Goal: Navigation & Orientation: Find specific page/section

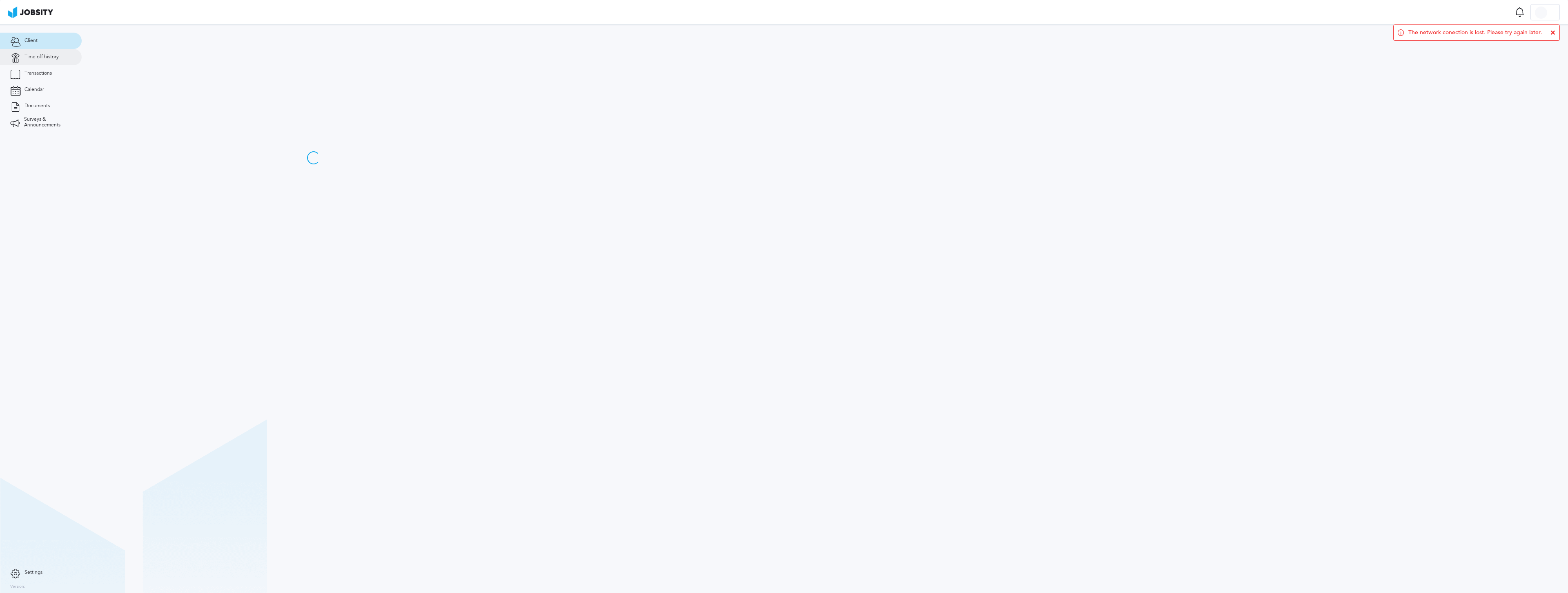
click at [49, 56] on span "Time off history" at bounding box center [41, 57] width 34 height 5
click at [52, 74] on link "Transactions" at bounding box center [41, 73] width 82 height 16
click at [1550, 31] on icon at bounding box center [1553, 33] width 5 height 5
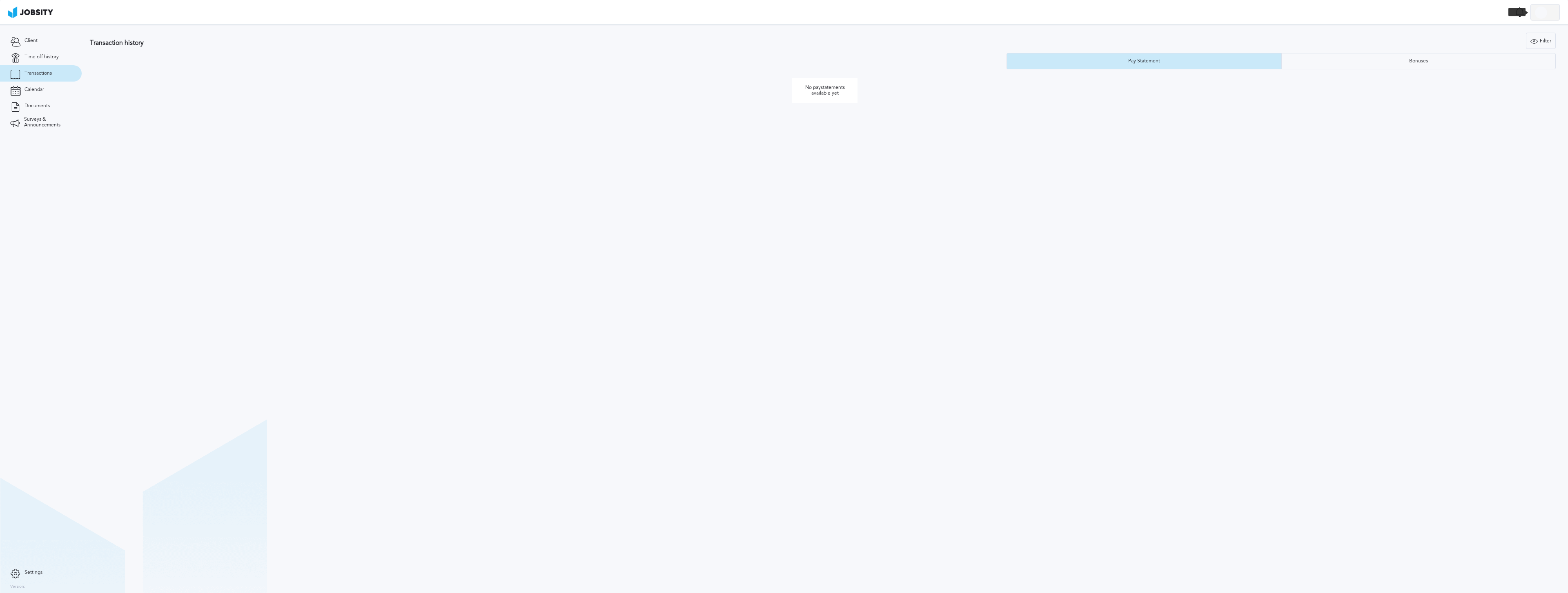
click at [1544, 9] on div at bounding box center [1541, 13] width 12 height 12
click at [486, 175] on div "Log Out" at bounding box center [784, 296] width 1568 height 593
click at [1154, 58] on div "Pay Statement" at bounding box center [1144, 61] width 40 height 5
click at [1380, 57] on div "Bonuses" at bounding box center [1419, 61] width 274 height 16
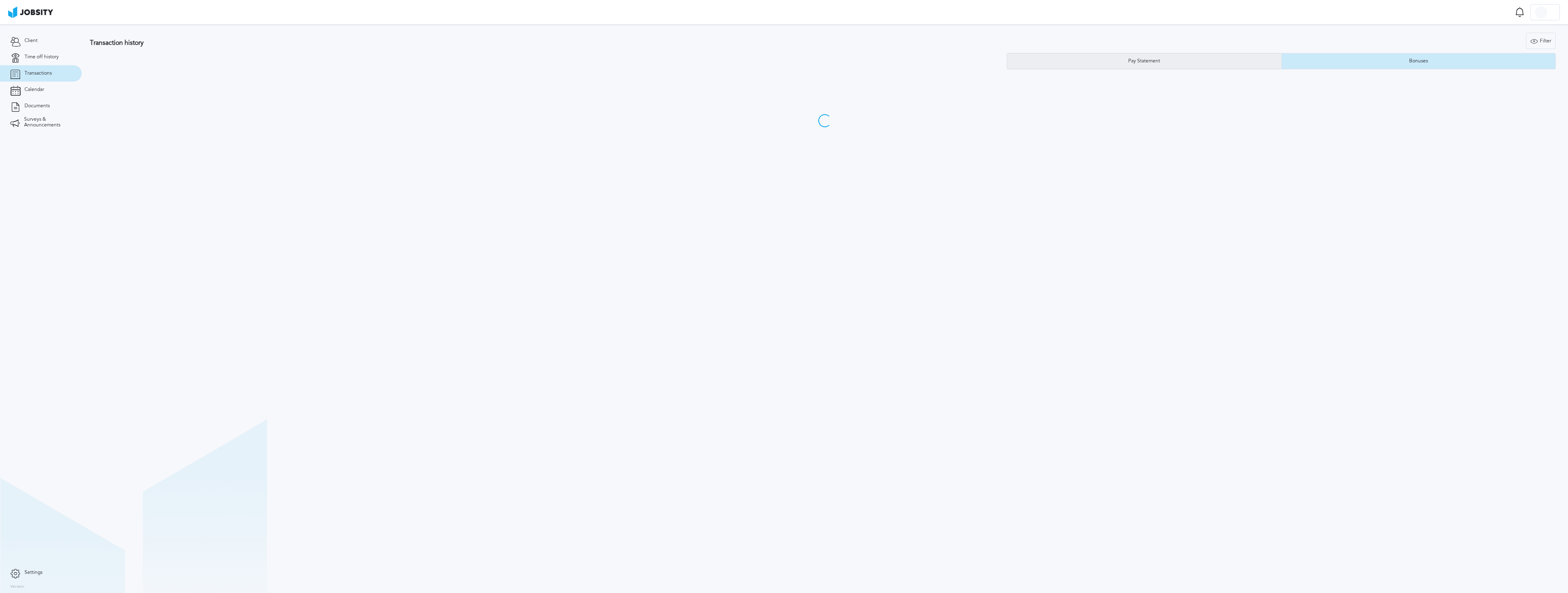
click at [1214, 60] on div "Pay Statement" at bounding box center [1144, 61] width 275 height 16
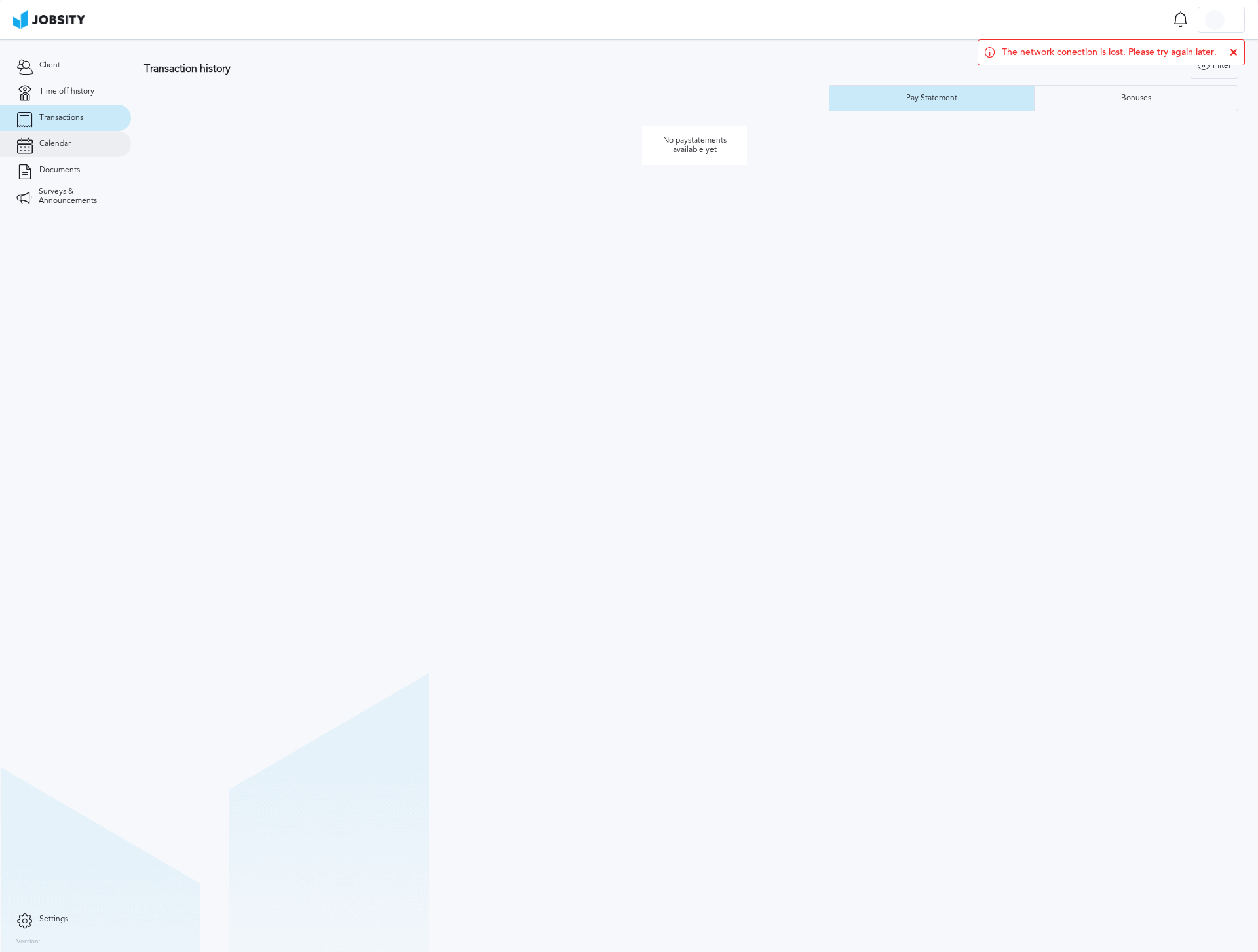
click at [89, 145] on link "Calendar" at bounding box center [65, 144] width 131 height 26
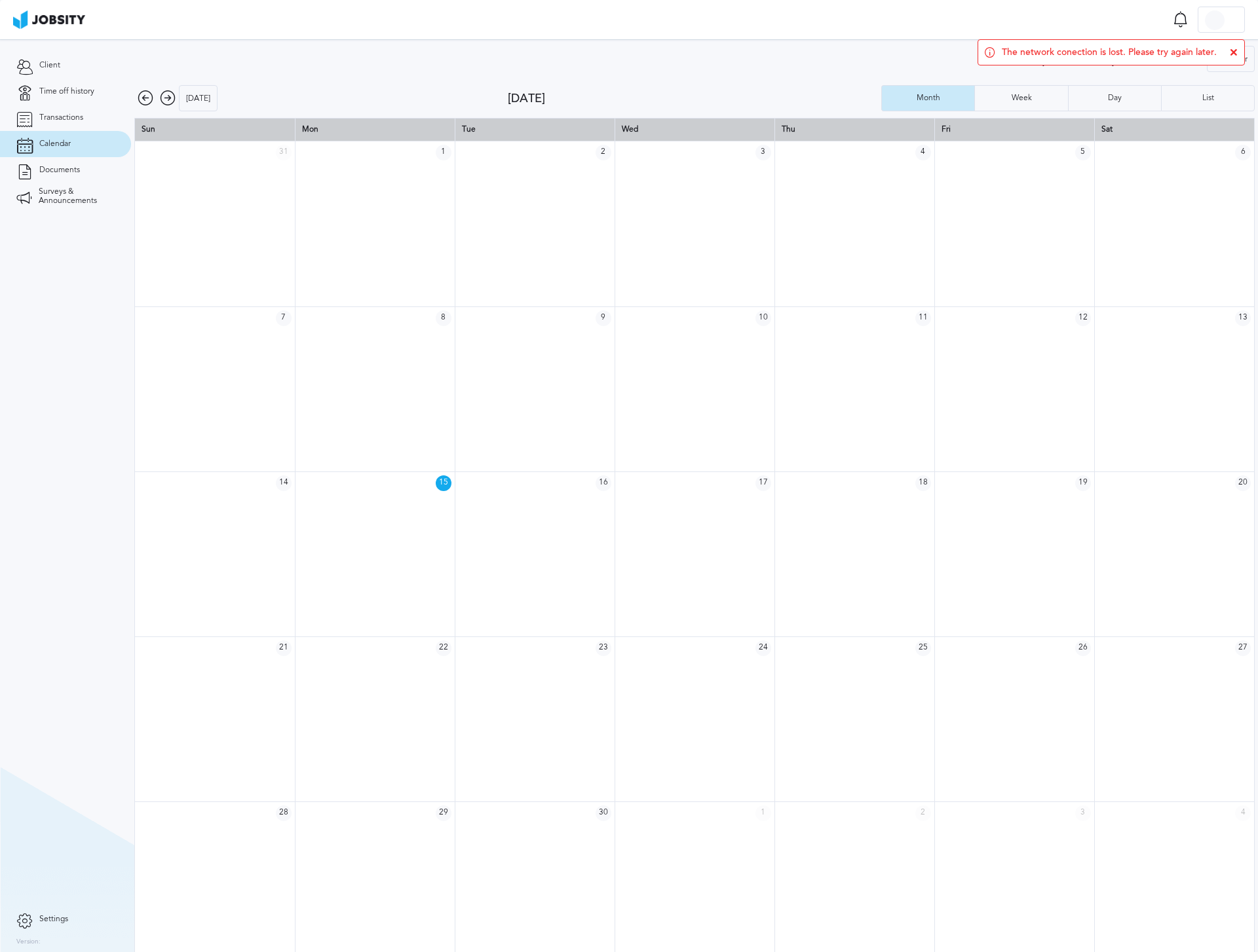
click at [415, 472] on td "15" at bounding box center [375, 482] width 160 height 22
click at [402, 499] on td at bounding box center [375, 554] width 160 height 165
click at [1113, 99] on div "Day" at bounding box center [1115, 98] width 27 height 9
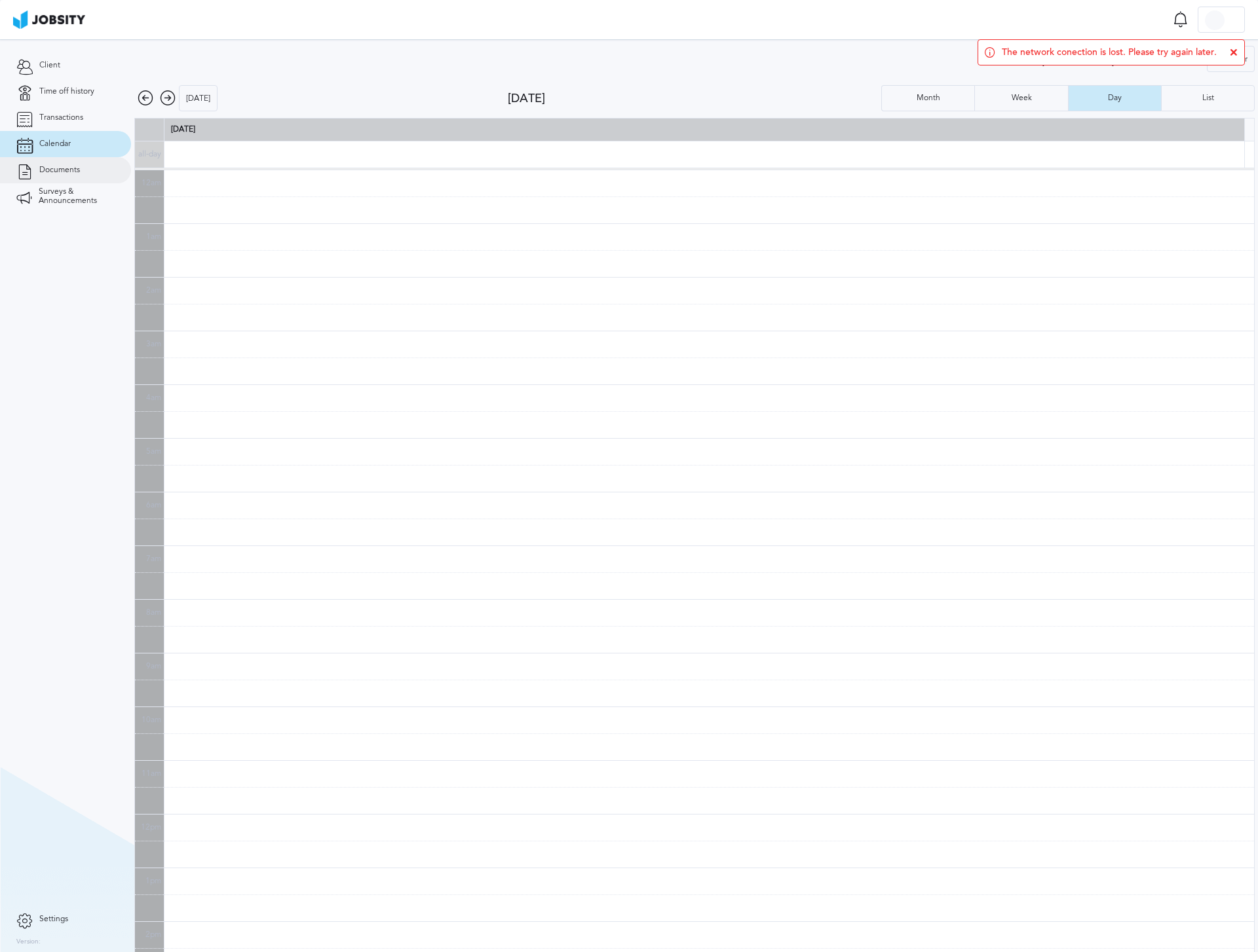
click at [46, 168] on span "Documents" at bounding box center [60, 170] width 41 height 9
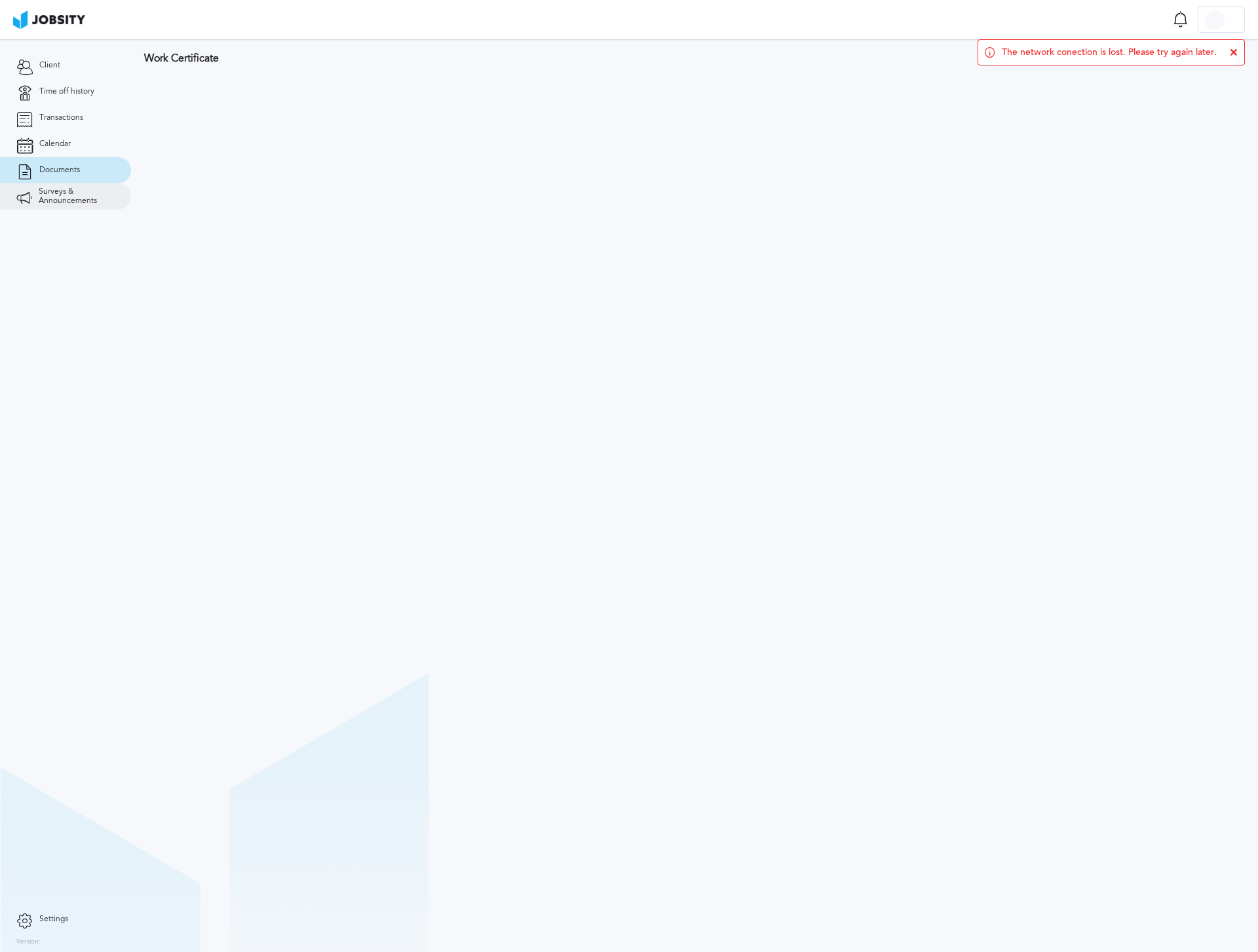
click at [78, 193] on span "Surveys & Announcements" at bounding box center [77, 196] width 76 height 19
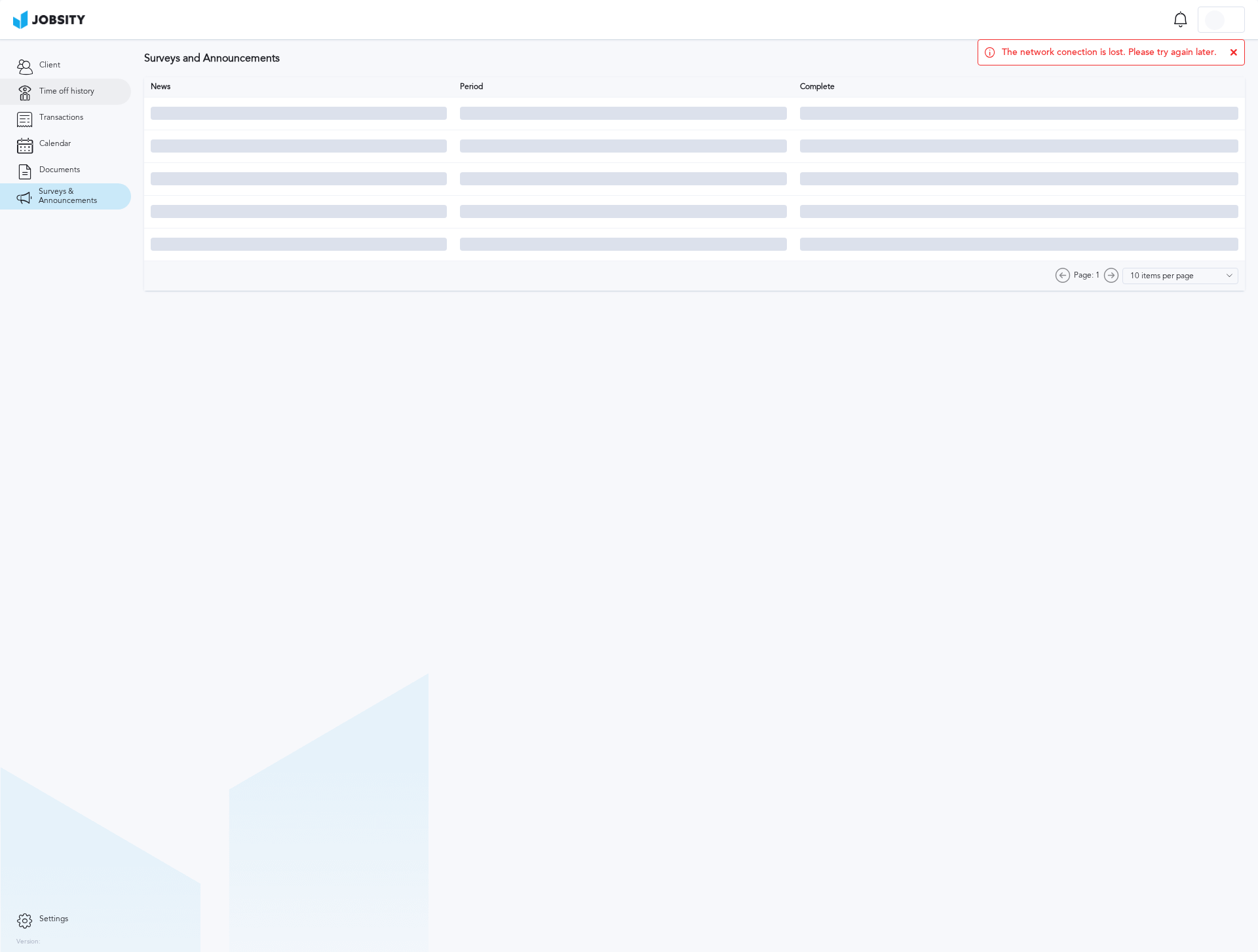
click at [66, 87] on span "Time off history" at bounding box center [66, 91] width 55 height 9
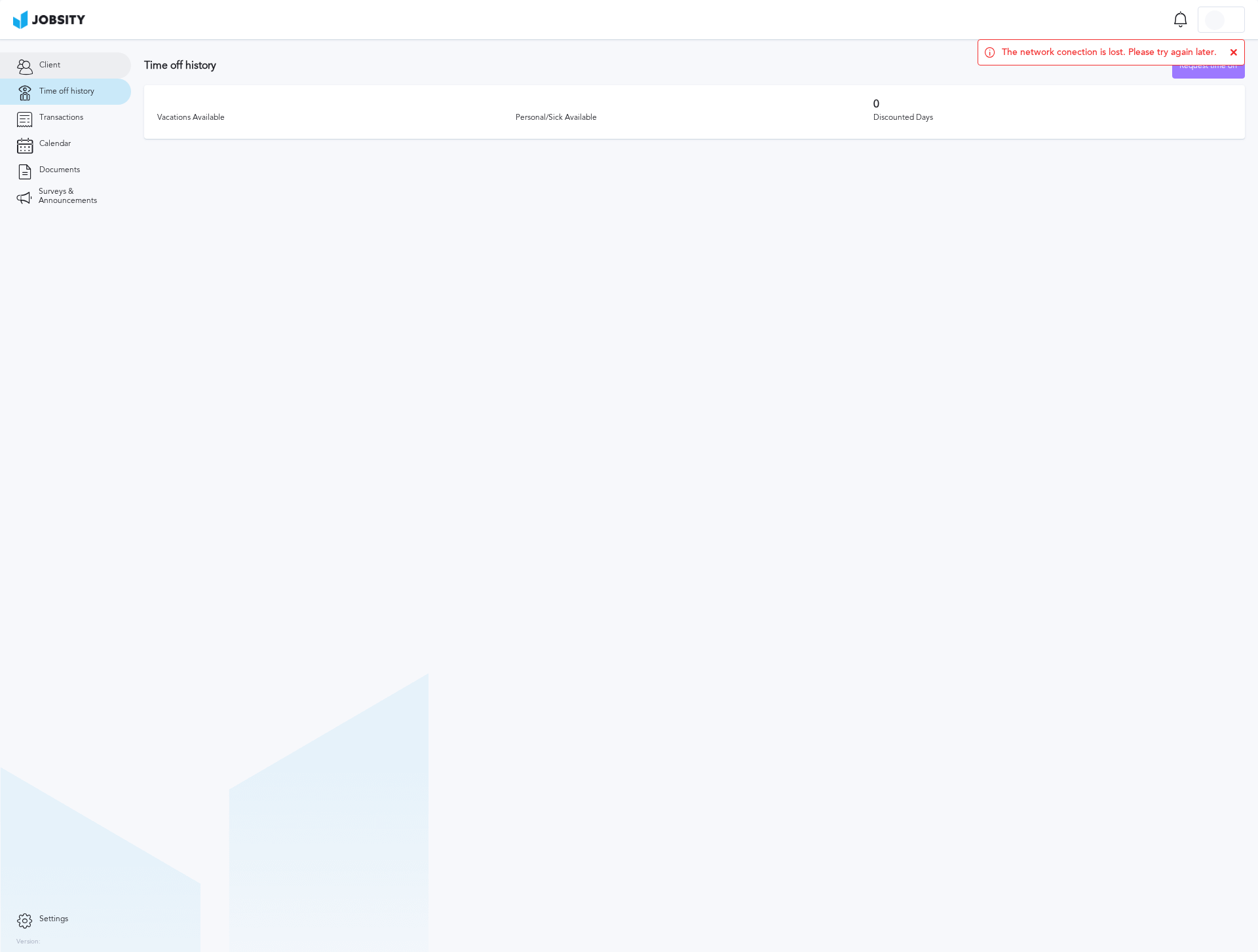
click at [53, 61] on span "Client" at bounding box center [49, 64] width 21 height 9
click at [50, 137] on link "Calendar" at bounding box center [65, 144] width 131 height 26
